Goal: Check status: Check status

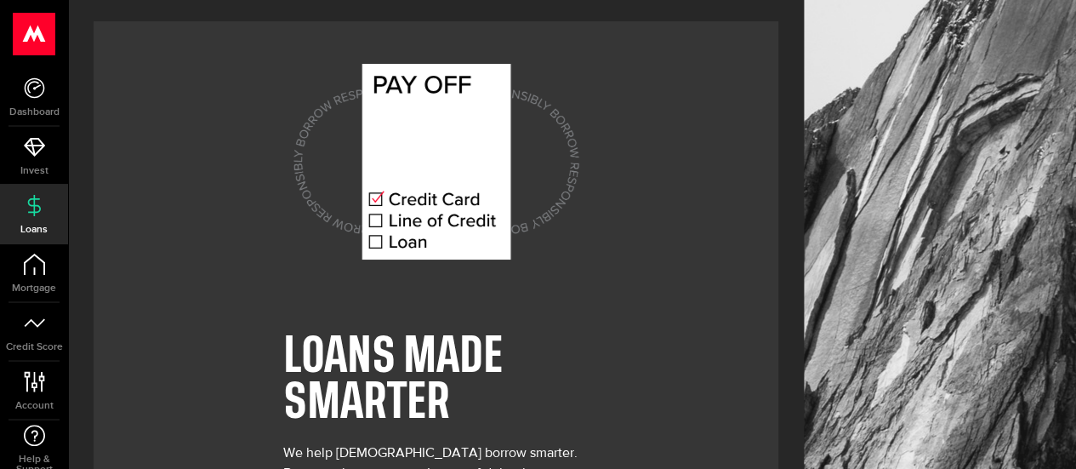
scroll to position [146, 0]
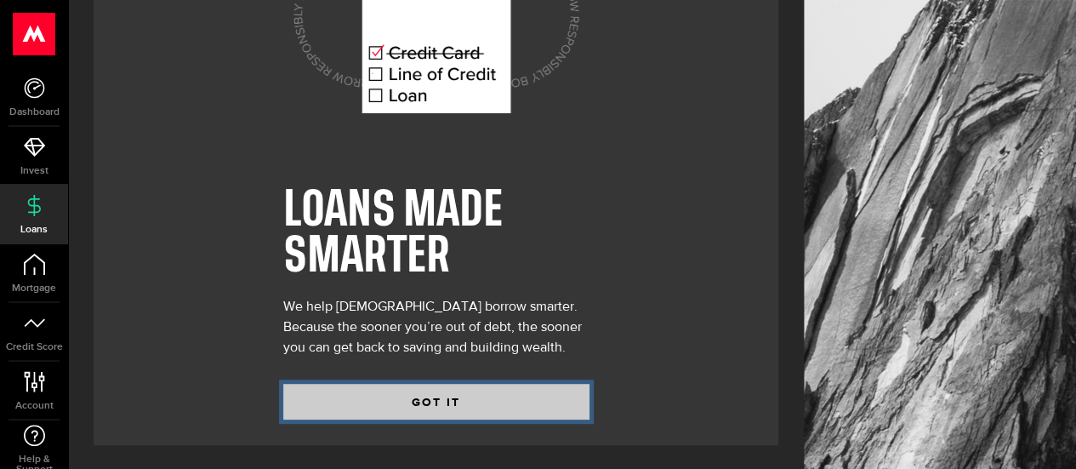
click at [452, 404] on button "GOT IT" at bounding box center [436, 402] width 306 height 36
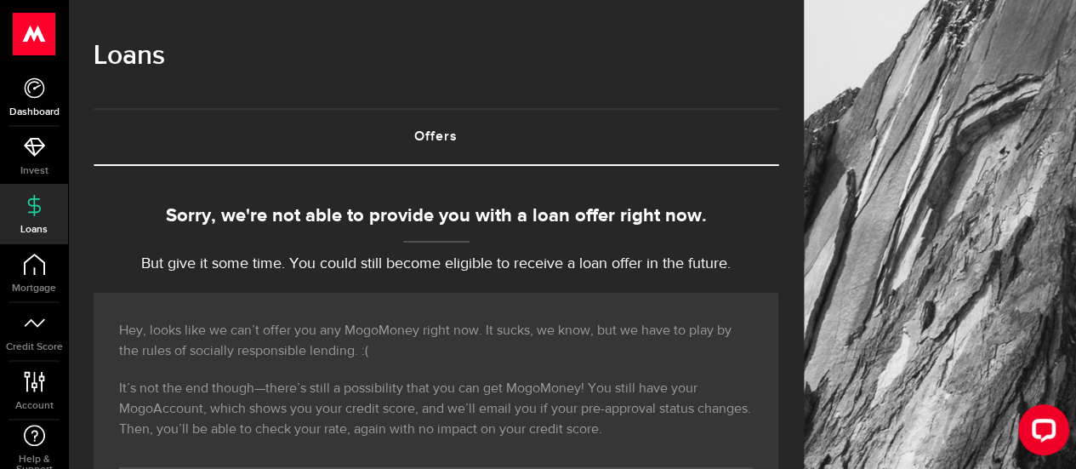
click at [43, 112] on span "Dashboard" at bounding box center [34, 112] width 68 height 10
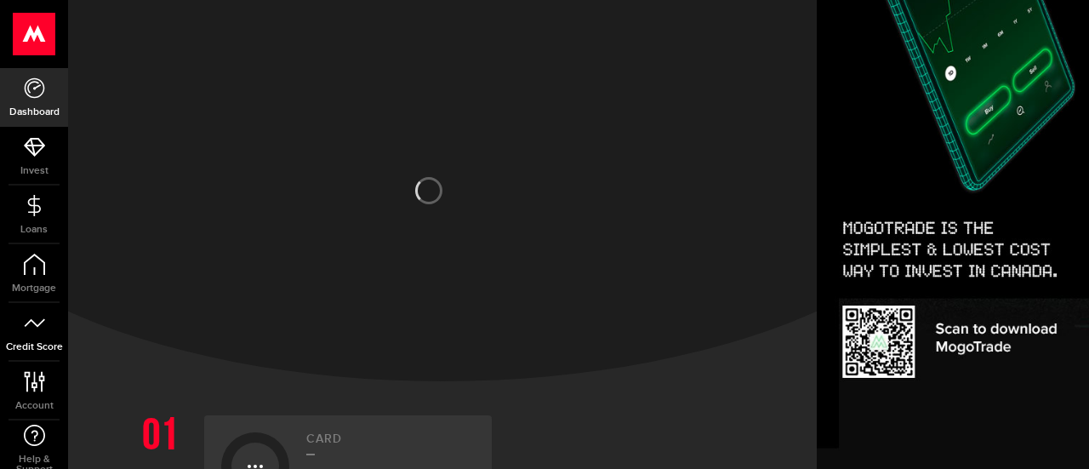
click at [34, 316] on icon at bounding box center [34, 322] width 21 height 21
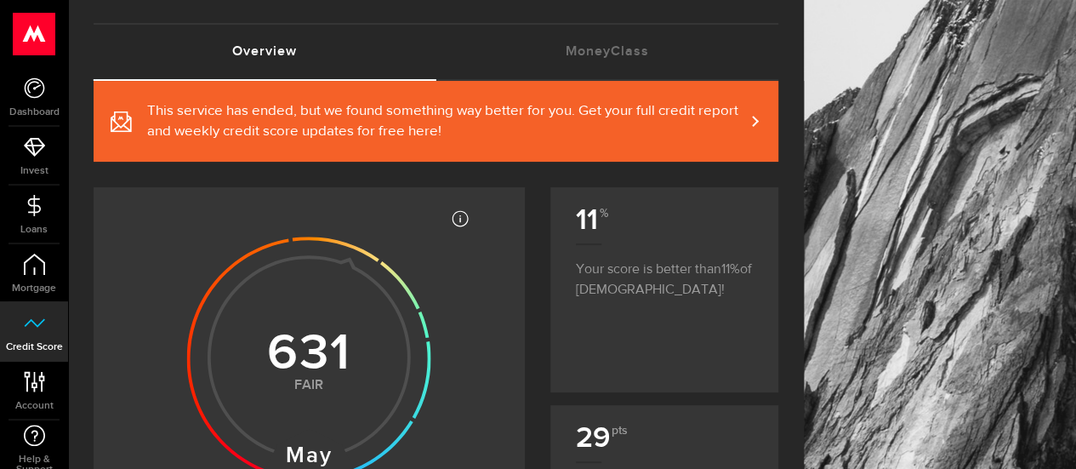
scroll to position [255, 0]
